Goal: Transaction & Acquisition: Subscribe to service/newsletter

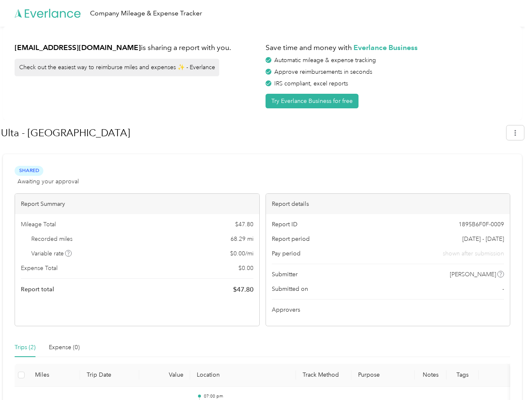
click at [266, 200] on div "Report details" at bounding box center [388, 204] width 244 height 20
click at [264, 13] on div "Company Mileage & Expense Tracker" at bounding box center [262, 13] width 525 height 27
click at [314, 101] on button "Try Everlance Business for free" at bounding box center [312, 101] width 93 height 15
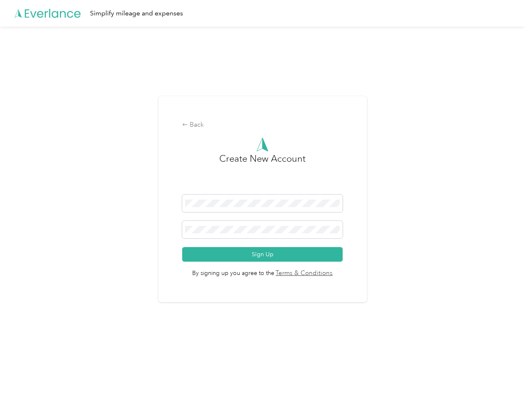
click at [520, 133] on div "Back Create New Account Sign Up By signing up you agree to the Terms & Conditio…" at bounding box center [262, 203] width 525 height 352
click at [69, 254] on div "Back Create New Account Sign Up By signing up you agree to the Terms & Conditio…" at bounding box center [262, 203] width 525 height 352
click at [329, 274] on link "Terms & Conditions" at bounding box center [303, 274] width 59 height 10
click at [25, 348] on div "Back Create New Account Sign Up By signing up you agree to the Terms & Conditio…" at bounding box center [262, 203] width 525 height 352
click at [64, 348] on div "Back Create New Account Sign Up By signing up you agree to the Terms & Conditio…" at bounding box center [262, 203] width 525 height 352
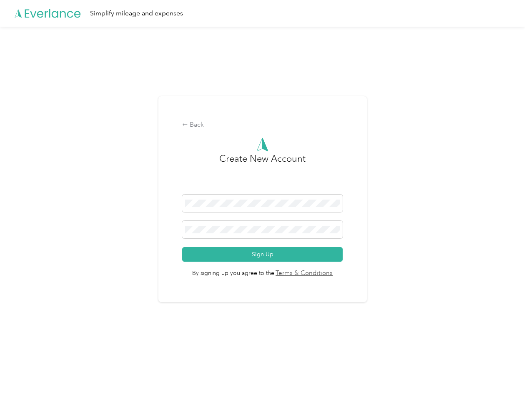
click at [21, 375] on div "Back Create New Account Sign Up By signing up you agree to the Terms & Conditio…" at bounding box center [262, 203] width 525 height 352
